Goal: Check status

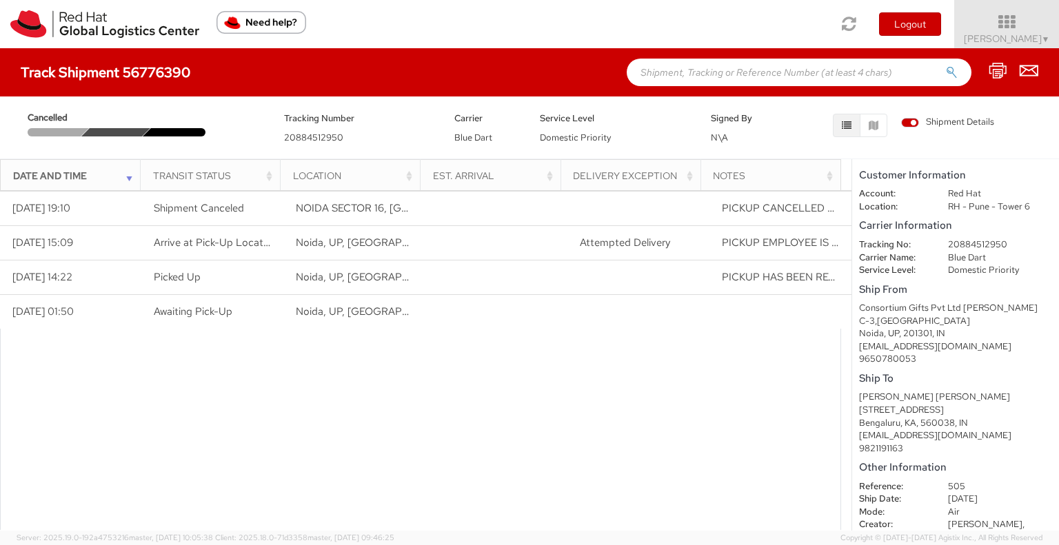
click at [451, 352] on div at bounding box center [420, 431] width 841 height 205
click at [334, 410] on div at bounding box center [420, 431] width 841 height 205
click at [960, 242] on dd "20884512950" at bounding box center [1000, 245] width 125 height 13
click at [960, 243] on dd "20884512950" at bounding box center [1000, 245] width 125 height 13
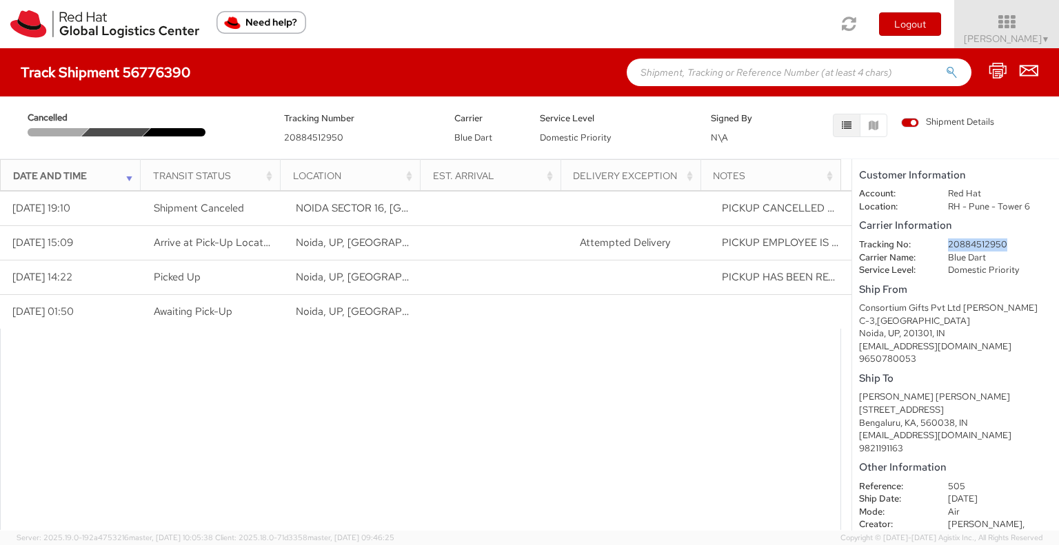
copy dl "20884512950"
